Goal: Information Seeking & Learning: Find specific page/section

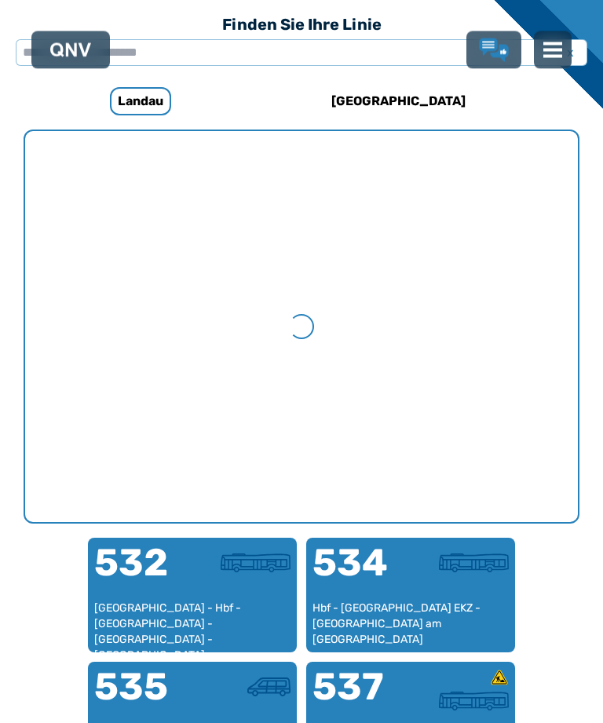
scroll to position [483, 0]
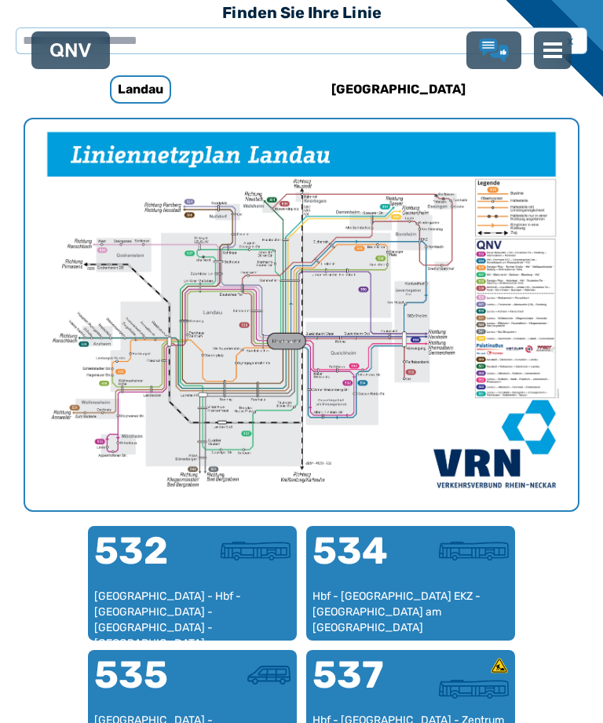
click at [398, 90] on h6 "[GEOGRAPHIC_DATA]" at bounding box center [398, 89] width 147 height 25
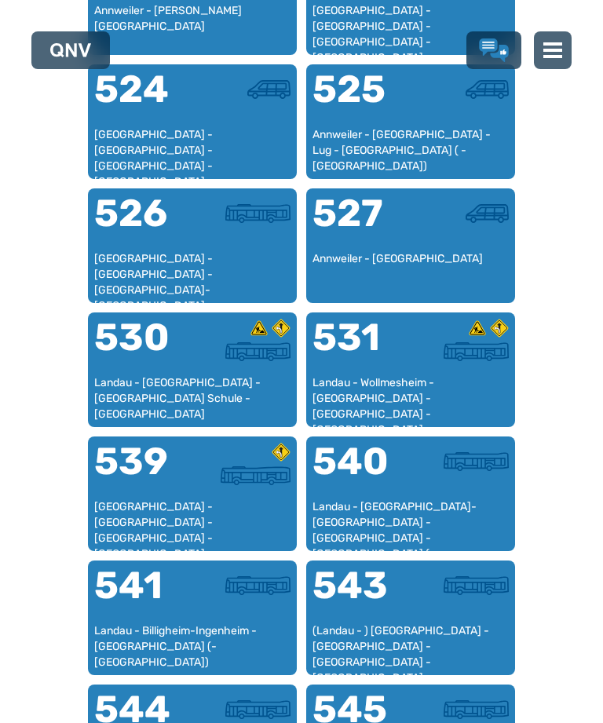
click at [392, 489] on div "540" at bounding box center [361, 471] width 98 height 57
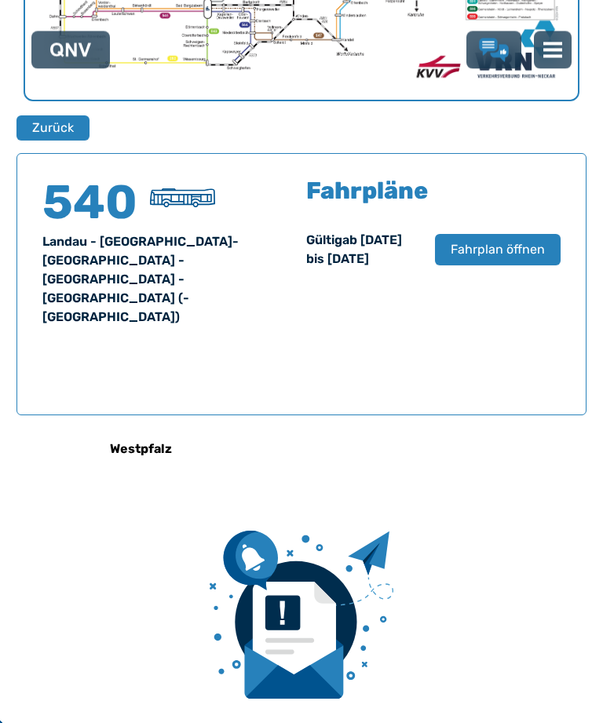
scroll to position [1004, 0]
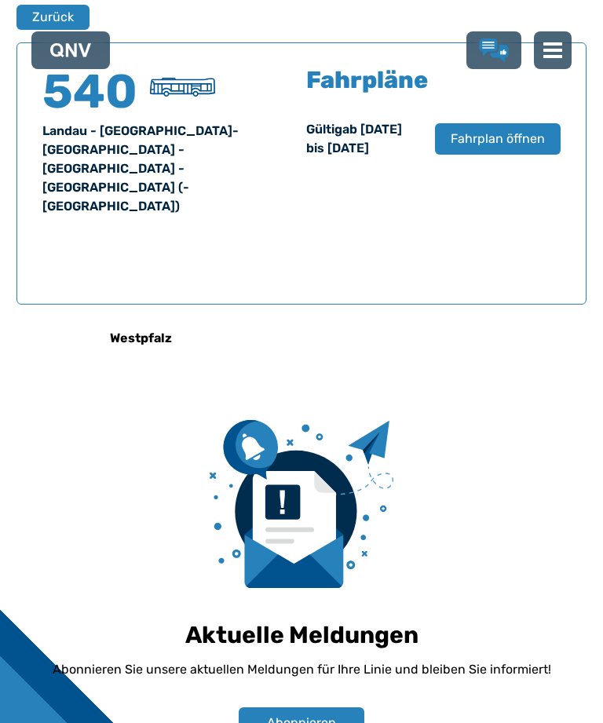
click at [483, 147] on span "Fahrplan öffnen" at bounding box center [497, 138] width 94 height 19
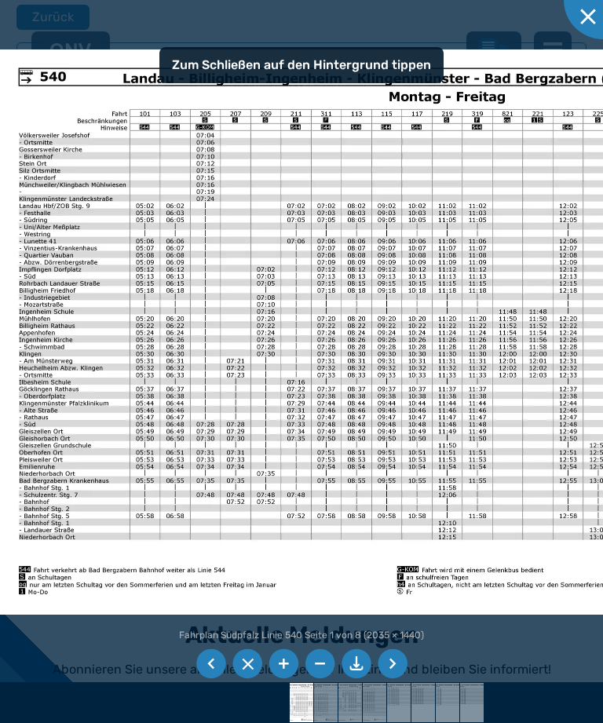
click at [207, 679] on li at bounding box center [211, 664] width 30 height 30
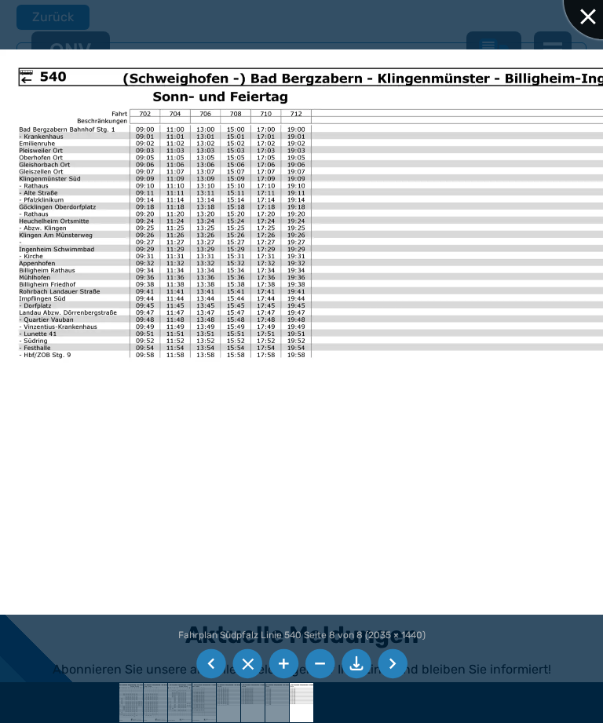
click at [585, 13] on div at bounding box center [602, 0] width 78 height 78
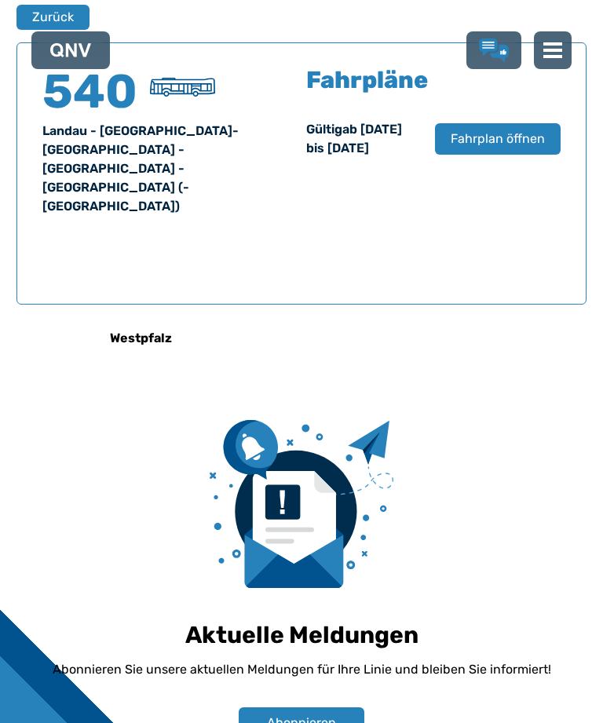
click at [45, 11] on button "Zurück" at bounding box center [52, 17] width 73 height 25
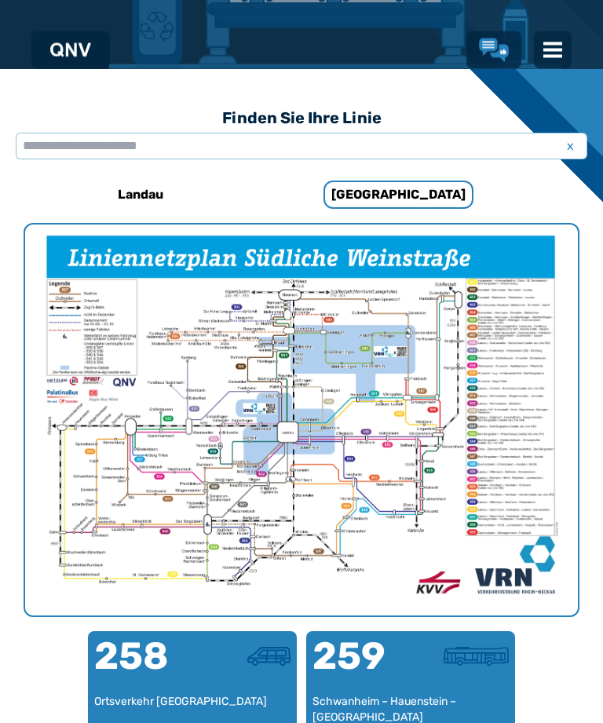
scroll to position [483, 0]
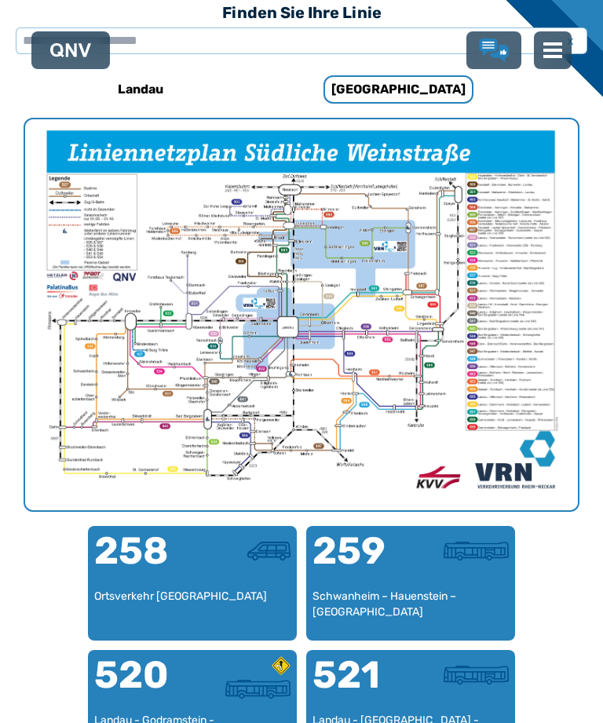
click at [135, 82] on h6 "Landau" at bounding box center [140, 89] width 58 height 25
